Goal: Transaction & Acquisition: Purchase product/service

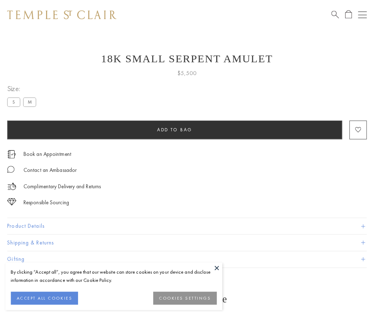
scroll to position [28, 0]
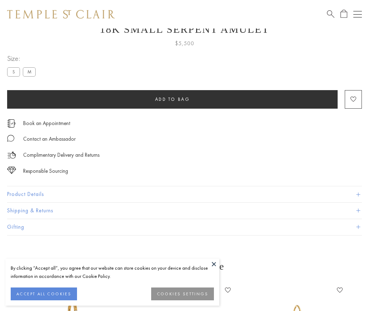
click at [172, 99] on span "Add to bag" at bounding box center [172, 99] width 35 height 6
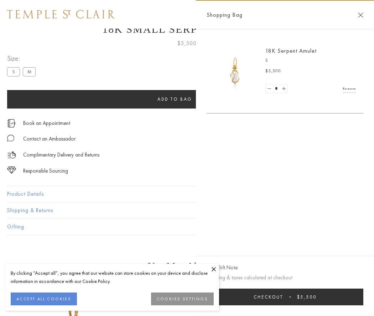
click at [285, 297] on button "Checkout $5,500" at bounding box center [285, 297] width 157 height 17
